Goal: Transaction & Acquisition: Purchase product/service

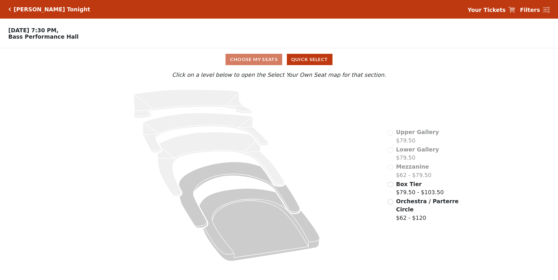
click at [390, 208] on div "Orchestra / Parterre Circle $62 - $120" at bounding box center [423, 209] width 72 height 25
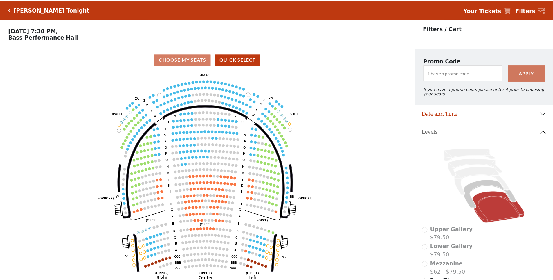
scroll to position [27, 0]
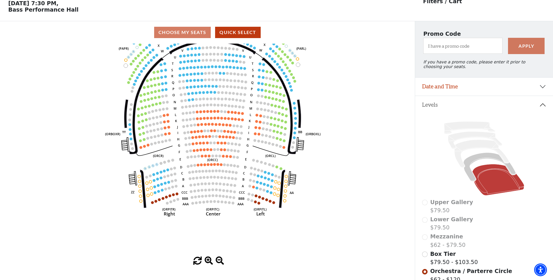
drag, startPoint x: 159, startPoint y: 221, endPoint x: 166, endPoint y: 180, distance: 41.2
click at [166, 180] on icon "Left (ORPITL) Right (ORPITR) Center (ORPITC) ZZ AA YY BB ZA ZA (ORCL) (ORCR) (O…" at bounding box center [207, 150] width 373 height 213
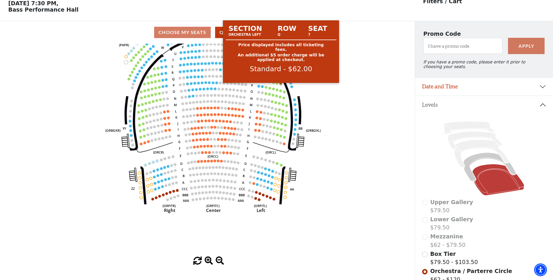
click at [281, 85] on circle at bounding box center [281, 84] width 3 height 3
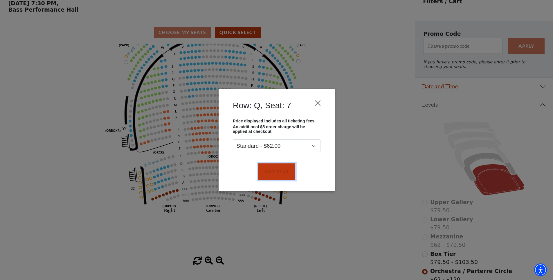
drag, startPoint x: 283, startPoint y: 170, endPoint x: 235, endPoint y: 99, distance: 86.2
click at [282, 170] on button "Add Seat" at bounding box center [276, 171] width 37 height 16
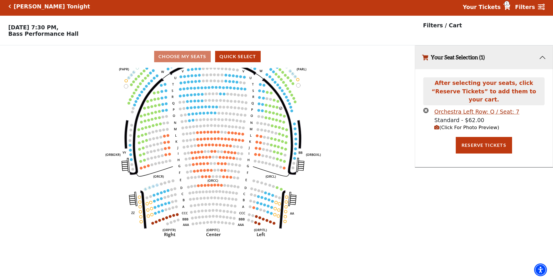
scroll to position [0, 0]
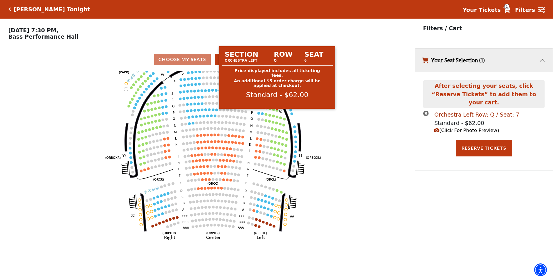
click at [278, 111] on circle at bounding box center [277, 110] width 3 height 3
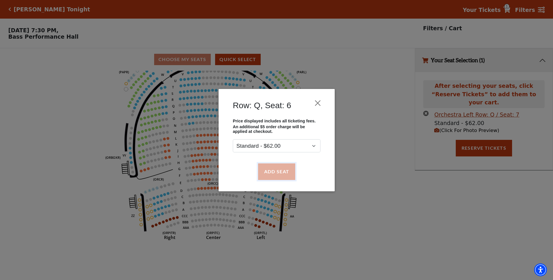
click at [279, 172] on button "Add Seat" at bounding box center [276, 171] width 37 height 16
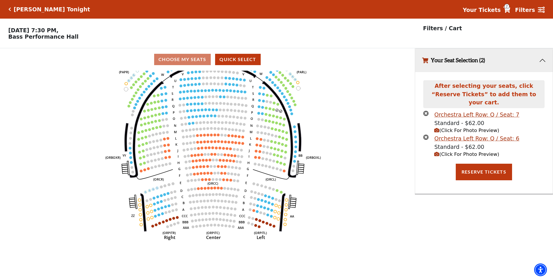
click at [272, 113] on icon "Left (ORPITL) Right (ORPITR) Center (ORPITC) ZZ AA YY BB ZA ZA (ORCL) (ORCR) (O…" at bounding box center [207, 177] width 373 height 213
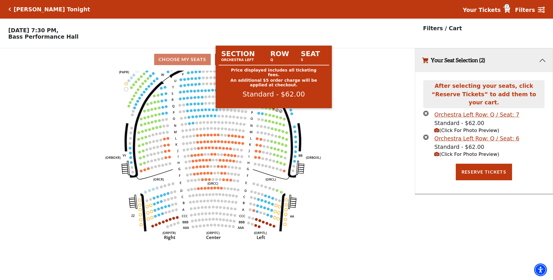
click at [274, 111] on circle at bounding box center [273, 109] width 3 height 3
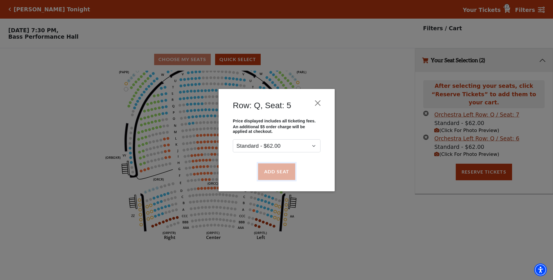
click at [286, 169] on button "Add Seat" at bounding box center [276, 171] width 37 height 16
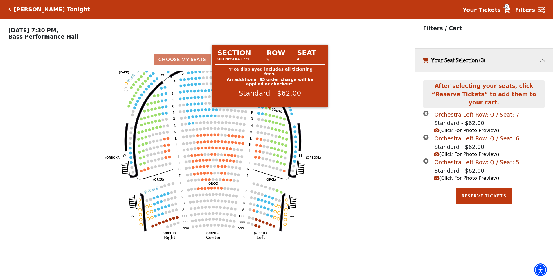
click at [270, 110] on circle at bounding box center [270, 108] width 3 height 3
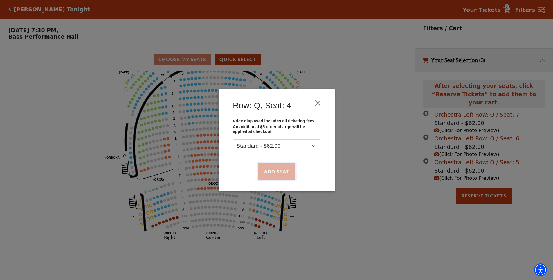
click at [285, 172] on button "Add Seat" at bounding box center [276, 171] width 37 height 16
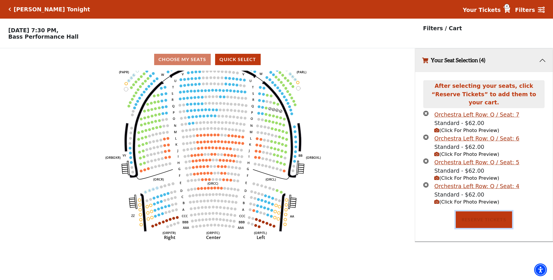
drag, startPoint x: 472, startPoint y: 214, endPoint x: 235, endPoint y: 97, distance: 264.9
click at [472, 214] on button "Reserve Tickets" at bounding box center [484, 219] width 56 height 16
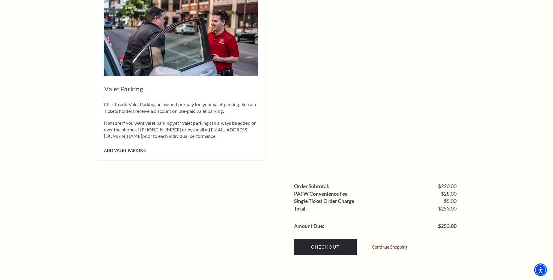
scroll to position [523, 0]
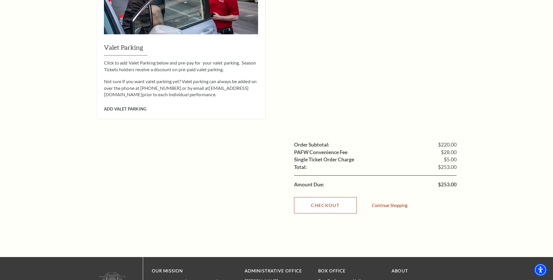
click at [323, 197] on link "Checkout" at bounding box center [325, 205] width 63 height 16
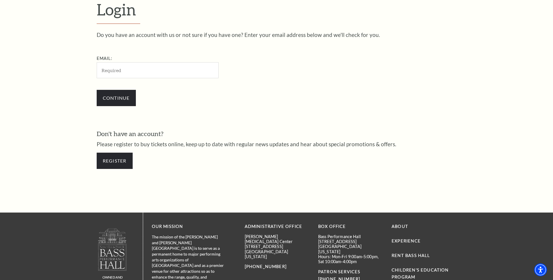
click at [141, 73] on input "Email:" at bounding box center [158, 70] width 122 height 16
type input "ciindykoomson@gmail.com"
click at [128, 96] on input "Continue" at bounding box center [116, 98] width 39 height 16
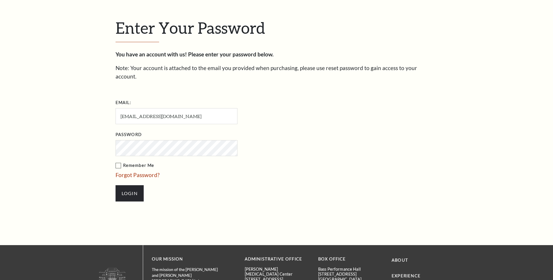
scroll to position [200, 0]
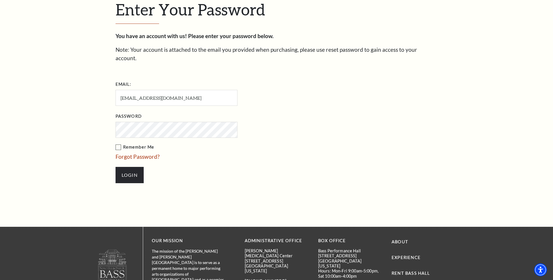
click at [128, 143] on label "Remember Me" at bounding box center [206, 146] width 180 height 7
click at [0, 0] on input "Remember Me" at bounding box center [0, 0] width 0 height 0
click at [134, 167] on input "Login" at bounding box center [130, 175] width 28 height 16
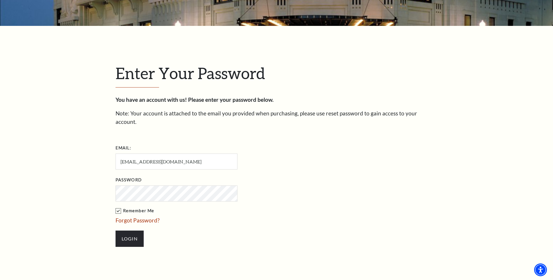
scroll to position [203, 0]
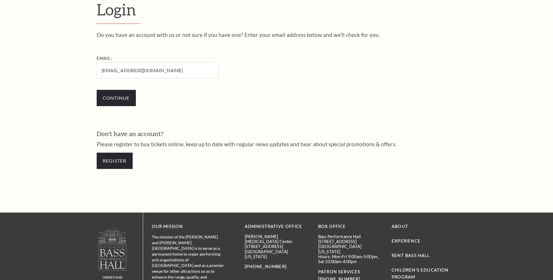
scroll to position [194, 0]
click at [115, 164] on link "Register" at bounding box center [115, 160] width 36 height 16
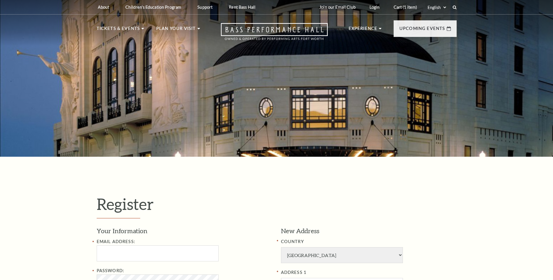
select select "1"
select select "[GEOGRAPHIC_DATA]"
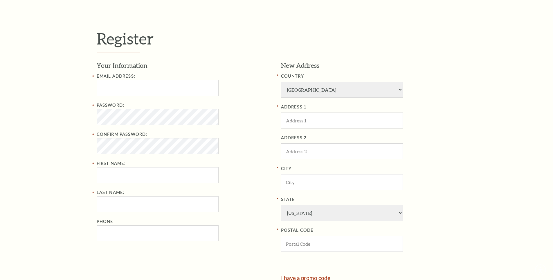
scroll to position [213, 0]
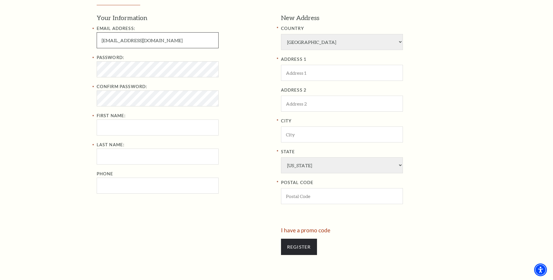
click at [146, 40] on input "ewuramakoomson45@gmail.com" at bounding box center [158, 40] width 122 height 16
type input "ewuramakoomson450@gmail.com"
click at [85, 79] on div "Register Your Information Email Address: ewuramakoomson450@gmail.com Password: …" at bounding box center [276, 121] width 553 height 355
click at [73, 92] on div "Register Your Information Email Address: ewuramakoomson450@gmail.com Password: …" at bounding box center [276, 121] width 553 height 355
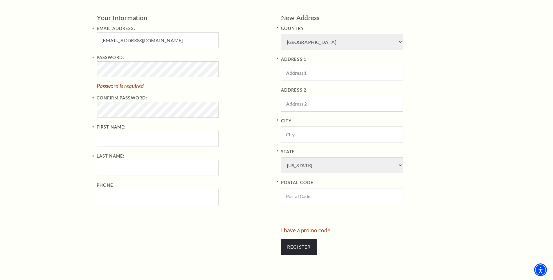
drag, startPoint x: 38, startPoint y: 69, endPoint x: 55, endPoint y: 69, distance: 17.7
click at [38, 69] on div "Register Your Information Email Address: ewuramakoomson450@gmail.com Password: …" at bounding box center [276, 121] width 553 height 355
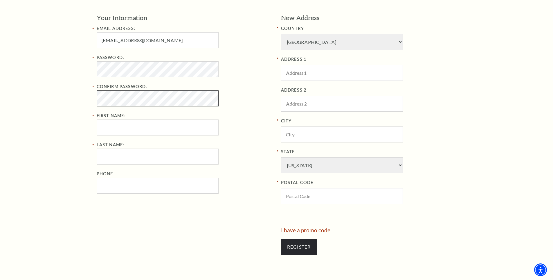
click at [69, 102] on div "Register Your Information Email Address: ewuramakoomson450@gmail.com Password: …" at bounding box center [276, 121] width 553 height 355
click at [78, 73] on div "Register Your Information Email Address: ewuramakoomson450@gmail.com Password: …" at bounding box center [276, 121] width 553 height 355
click at [128, 127] on div "Password: Confirm Password: First Name:" at bounding box center [185, 94] width 176 height 81
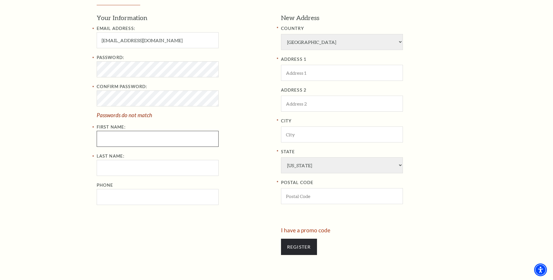
type input "CINDY"
type input "KOOMSON"
type input "0575611904"
type input "The Beacon Theatre - Hopewell"
type input "Salt Lake City"
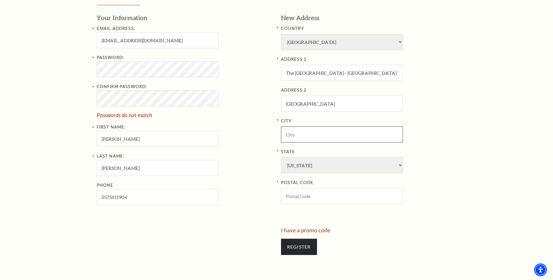
type input "Hopewell VA"
select select "VA"
type input "23860"
type input "057-561-1904"
click at [299, 244] on input "Register" at bounding box center [299, 246] width 36 height 16
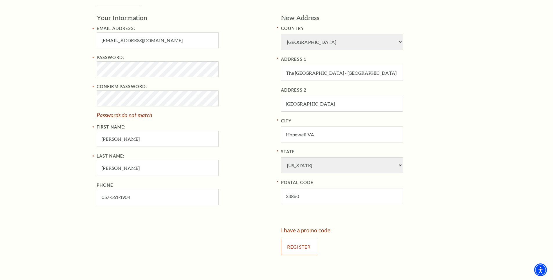
drag, startPoint x: 304, startPoint y: 245, endPoint x: 268, endPoint y: 262, distance: 39.8
click at [304, 245] on input "Register" at bounding box center [299, 246] width 36 height 16
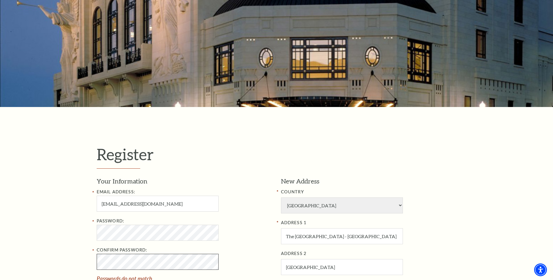
scroll to position [0, 0]
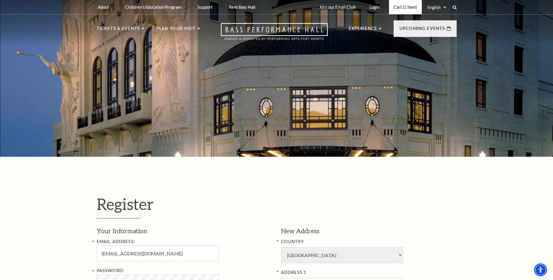
click at [402, 8] on link "Cart (1 item)" at bounding box center [405, 7] width 33 height 14
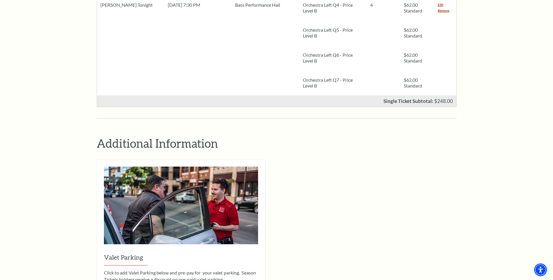
scroll to position [252, 0]
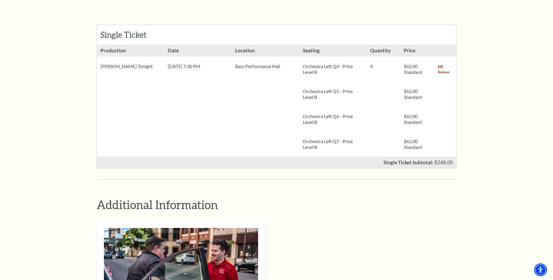
click at [439, 69] on link "Remove" at bounding box center [444, 72] width 12 height 6
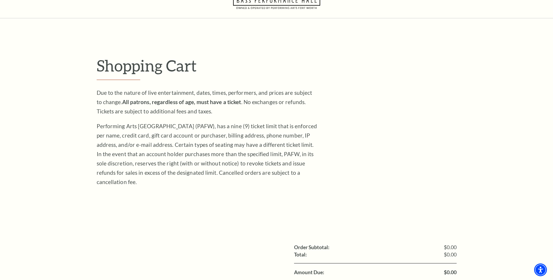
scroll to position [78, 0]
